Goal: Task Accomplishment & Management: Complete application form

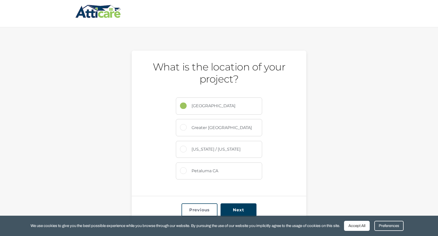
click at [211, 126] on label "Greater [GEOGRAPHIC_DATA]" at bounding box center [224, 127] width 75 height 17
click at [187, 126] on input "Greater [GEOGRAPHIC_DATA]" at bounding box center [183, 127] width 7 height 7
radio input "true"
click at [237, 209] on input "Next" at bounding box center [238, 209] width 36 height 13
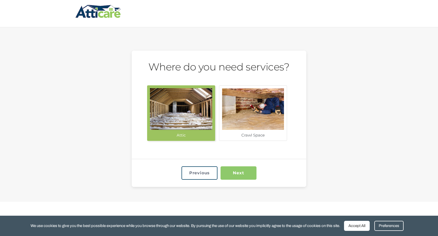
click at [235, 179] on input "Next" at bounding box center [238, 172] width 36 height 13
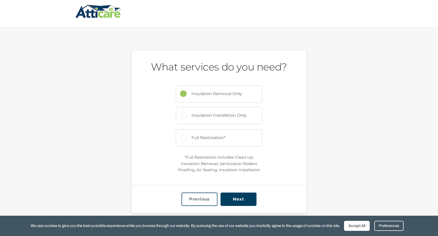
click at [215, 115] on label "Insulation Installation Only" at bounding box center [224, 115] width 75 height 17
click at [187, 115] on input "Insulation Installation Only" at bounding box center [183, 115] width 7 height 7
radio input "true"
click at [240, 195] on input "Next" at bounding box center [238, 198] width 36 height 13
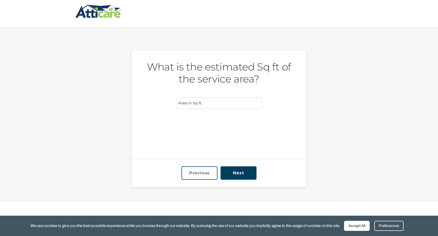
click at [204, 105] on input "What is the estimated Sq ft of the service area? (Required)" at bounding box center [219, 103] width 86 height 12
type input "1000"
click at [231, 165] on div "Previous Next" at bounding box center [219, 173] width 174 height 28
click at [230, 173] on input "Next" at bounding box center [238, 172] width 36 height 13
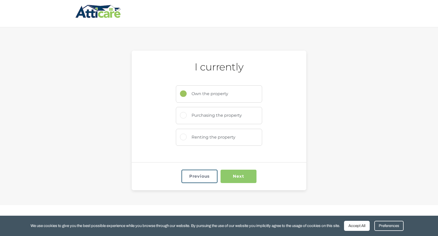
click at [237, 171] on input "Next" at bounding box center [238, 175] width 36 height 13
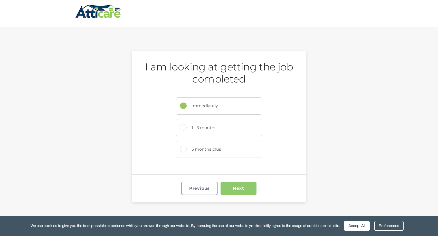
click at [234, 184] on input "Next" at bounding box center [238, 187] width 36 height 13
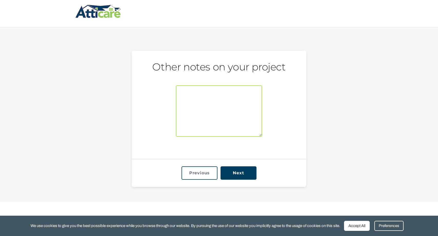
click at [207, 106] on textarea "Other notes on your project" at bounding box center [219, 110] width 86 height 51
click at [252, 179] on div "Previous Next" at bounding box center [219, 173] width 174 height 28
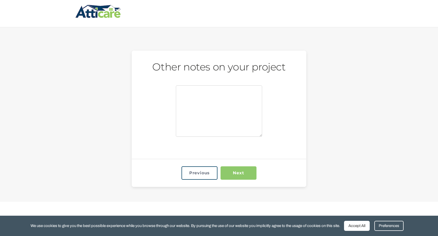
click at [252, 177] on input "Next" at bounding box center [238, 172] width 36 height 13
click at [224, 98] on div "Google Yelp Nextdoor Facebook/Instagram Friend/Family Referral Other" at bounding box center [219, 92] width 86 height 14
click at [233, 169] on input "Next" at bounding box center [238, 172] width 36 height 13
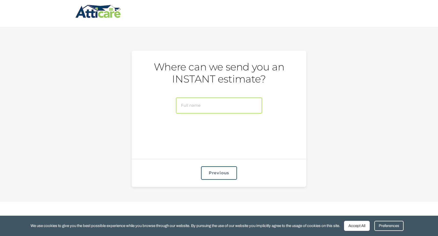
click at [215, 109] on input "Full name (Required)" at bounding box center [219, 105] width 86 height 16
type input "a"
click at [223, 170] on input "Previous" at bounding box center [219, 172] width 36 height 13
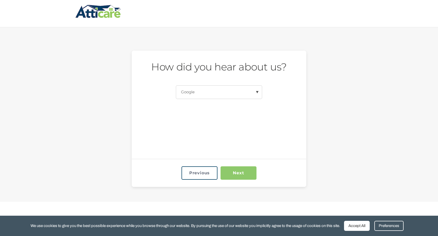
click at [227, 175] on input "Next" at bounding box center [238, 172] width 36 height 13
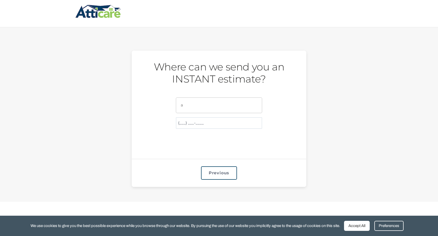
click at [203, 121] on input "(___) ___-____" at bounding box center [219, 123] width 86 height 12
type input "(310) 8__-____"
type textarea "8"
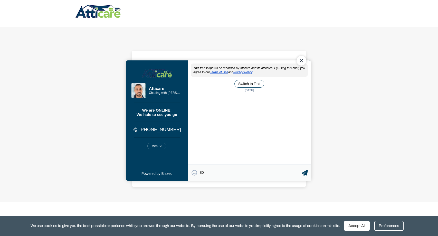
type textarea "80"
click at [234, 177] on div "😀 😁 😂 😃 😄 😅 😆 😇 😈 😉 😊 😋 😌 😍 😎 😏 😐 😑 😒 😓 😔 😕 😖 😗 😘 😛 😝 😞 😟 😠 😡 😢 😣 😤 😥 😦 Type yo…" at bounding box center [249, 172] width 123 height 16
click at [234, 176] on textarea "80" at bounding box center [251, 172] width 102 height 10
drag, startPoint x: 305, startPoint y: 59, endPoint x: 424, endPoint y: 103, distance: 127.4
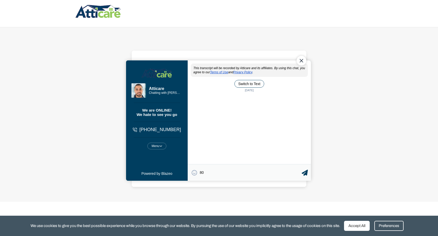
click at [305, 59] on div "Close Chat" at bounding box center [301, 61] width 10 height 10
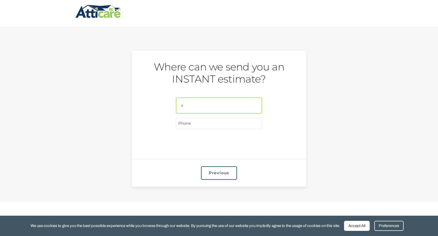
click at [220, 109] on input "a" at bounding box center [219, 105] width 86 height 16
click at [219, 126] on input "(___) ___-____" at bounding box center [219, 123] width 86 height 12
type input "(310) 772-8282"
click at [214, 140] on input "email (Required)" at bounding box center [219, 139] width 86 height 12
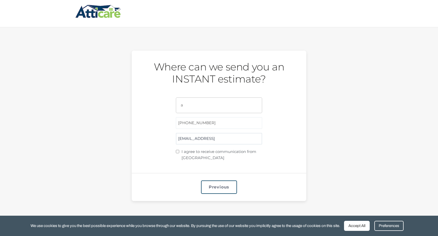
type input "wiwiiw@MQIL.DOM"
click at [178, 151] on input "I agree to receive communication from Atticare" at bounding box center [177, 151] width 3 height 3
checkbox input "true"
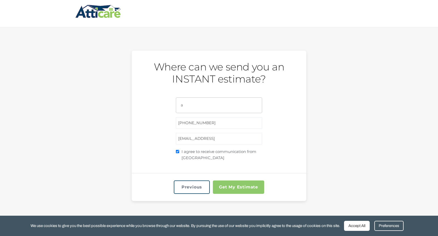
click at [235, 189] on input "Get My Estimate" at bounding box center [238, 186] width 51 height 13
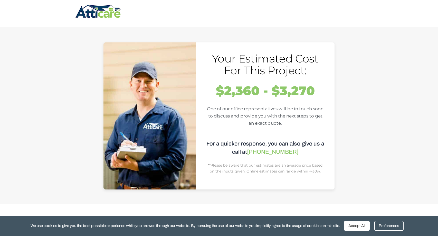
click at [108, 14] on img at bounding box center [98, 11] width 46 height 15
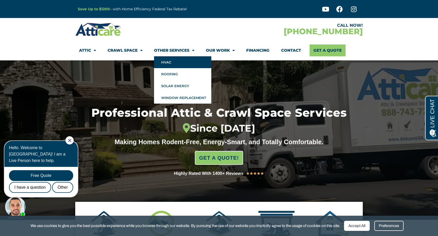
click at [170, 59] on link "HVAC" at bounding box center [182, 62] width 57 height 12
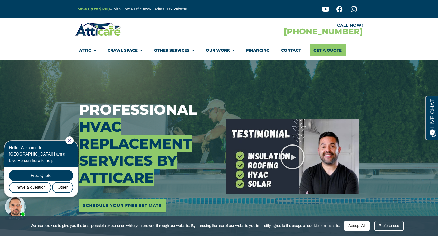
click at [73, 136] on div at bounding box center [69, 140] width 8 height 8
click at [71, 139] on icon "Close Chat" at bounding box center [69, 140] width 3 height 3
